Goal: Check status: Check status

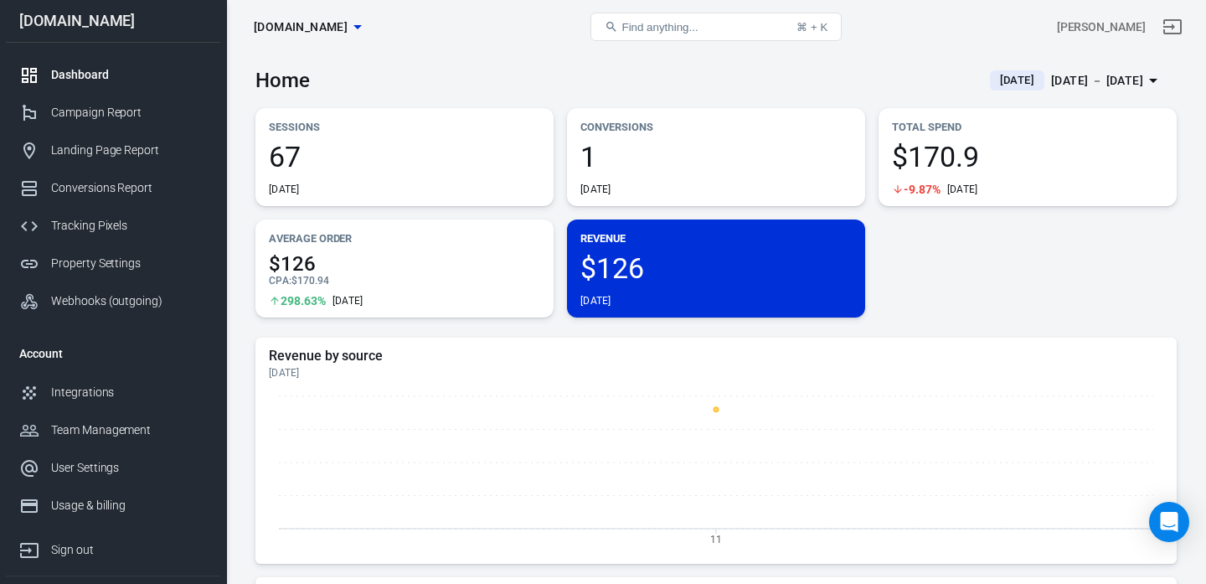
click at [1095, 78] on div "[DATE] － [DATE]" at bounding box center [1097, 80] width 92 height 21
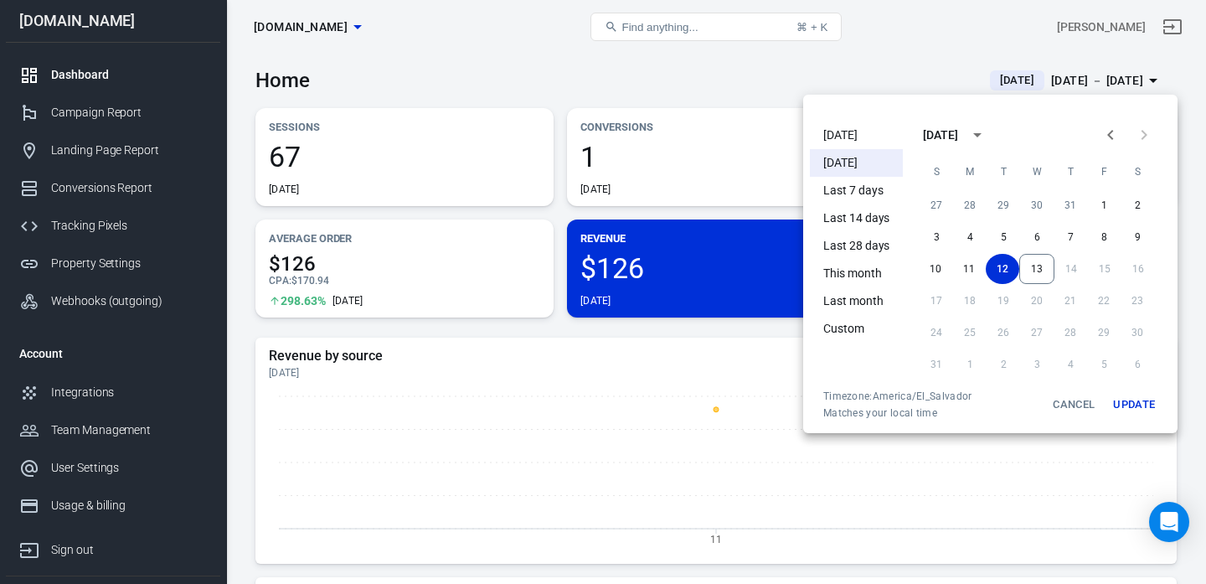
click at [828, 130] on li "[DATE]" at bounding box center [856, 135] width 93 height 28
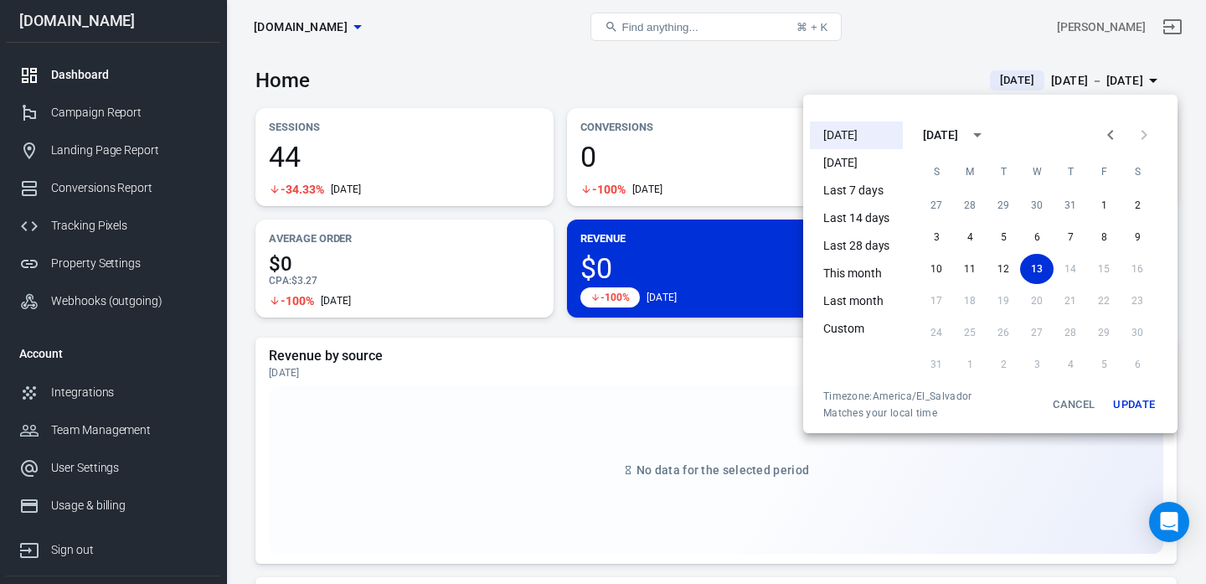
click at [638, 61] on div at bounding box center [603, 292] width 1206 height 584
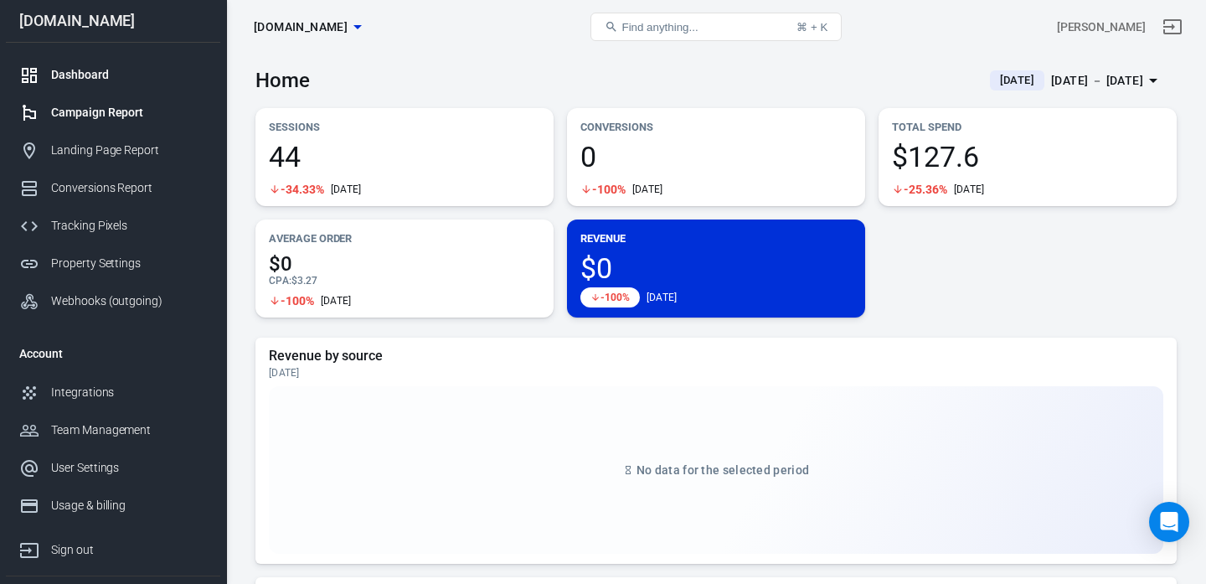
click at [147, 111] on div "Campaign Report" at bounding box center [129, 113] width 156 height 18
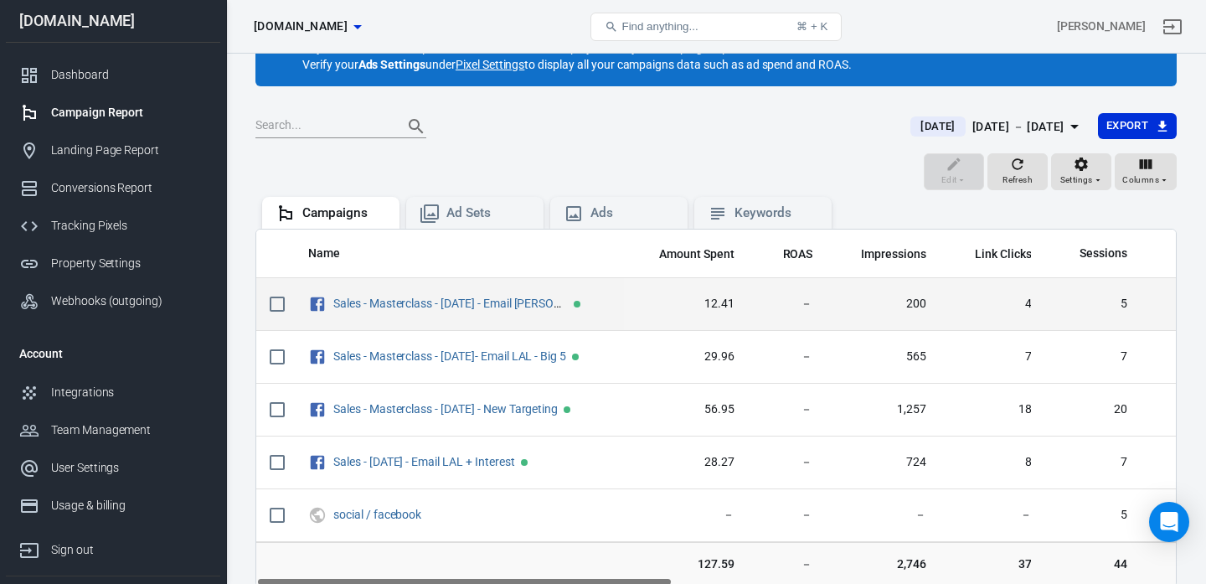
scroll to position [56, 0]
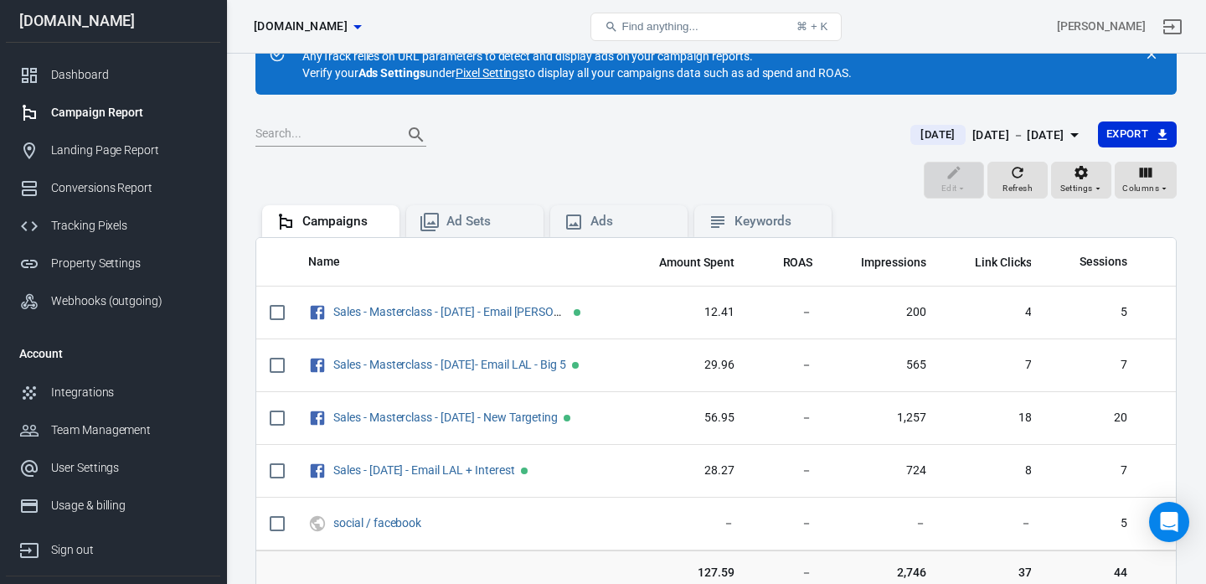
click at [972, 139] on div "[DATE] － [DATE]" at bounding box center [1018, 135] width 92 height 21
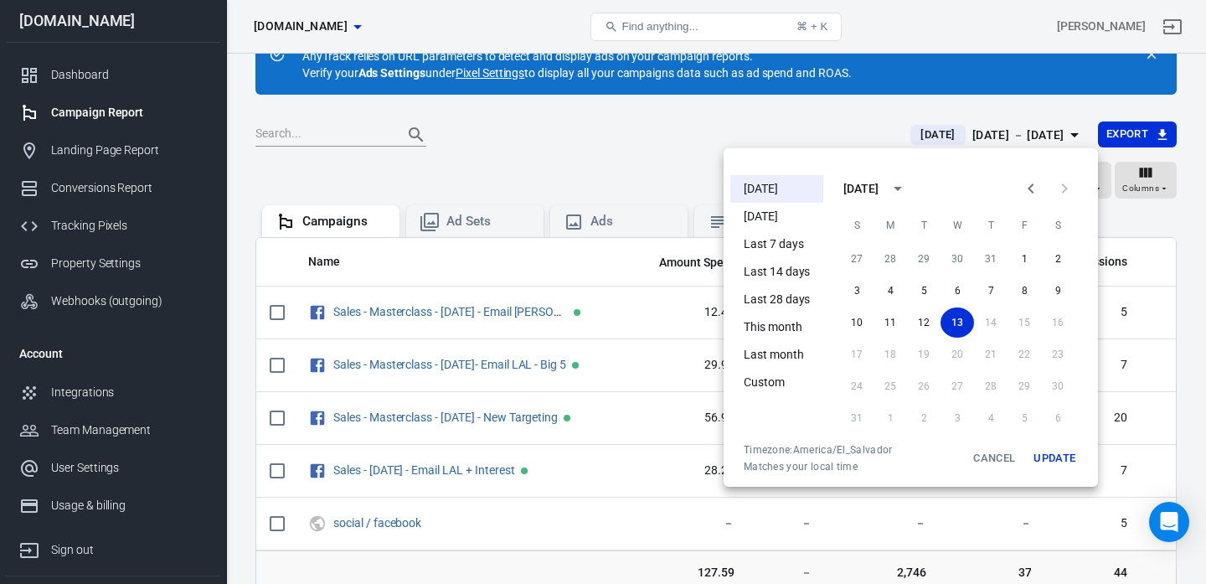
click at [708, 144] on div at bounding box center [603, 292] width 1206 height 584
